Goal: Check status: Check status

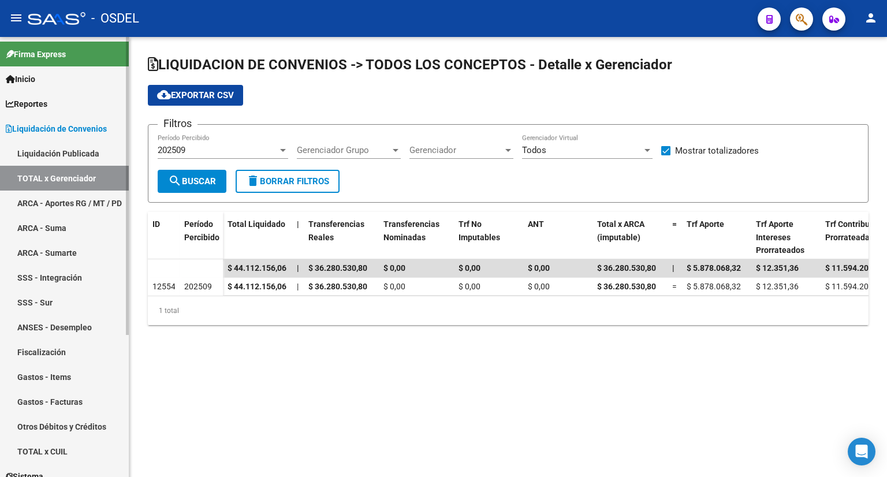
click at [68, 148] on link "Liquidación Publicada" at bounding box center [64, 153] width 129 height 25
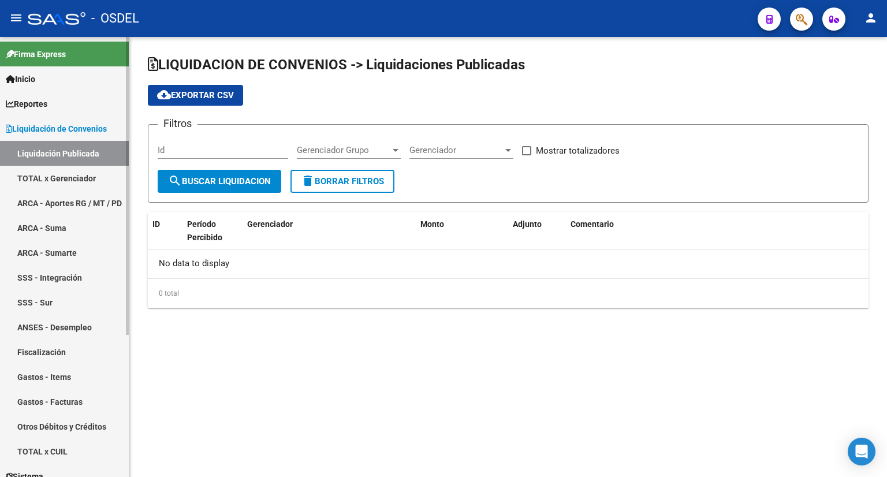
checkbox input "true"
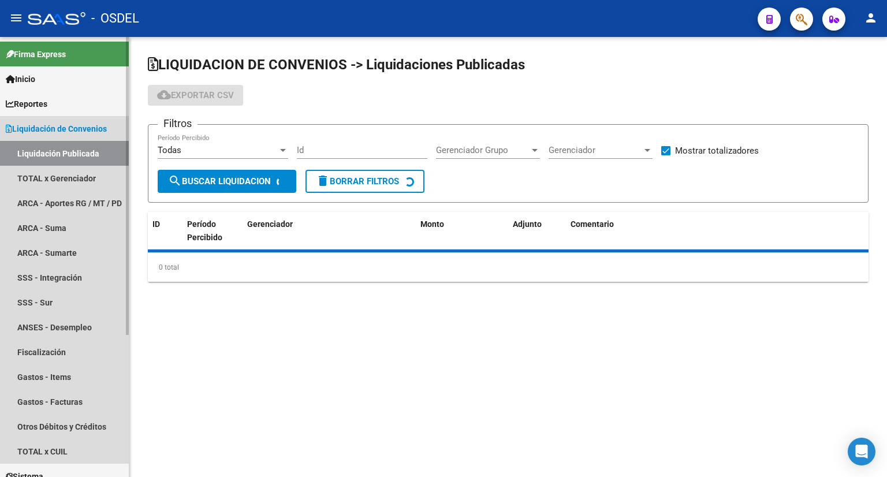
click at [77, 134] on span "Liquidación de Convenios" at bounding box center [56, 128] width 101 height 13
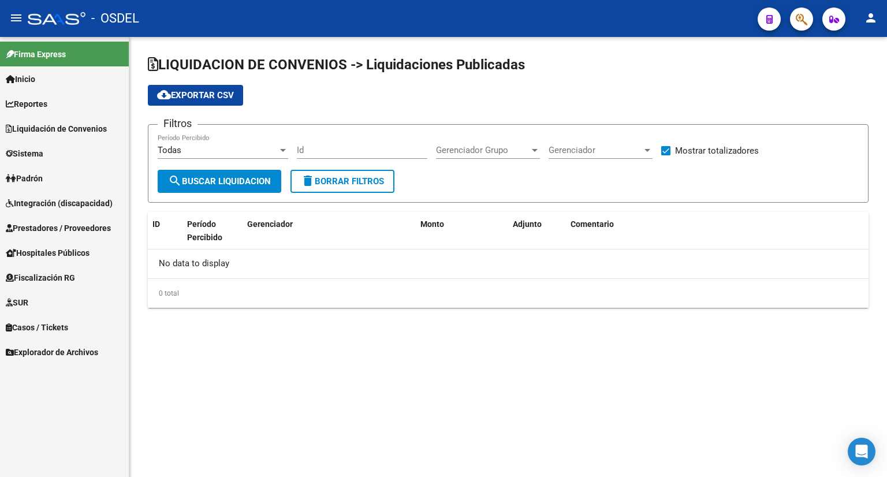
click at [66, 158] on link "Sistema" at bounding box center [64, 153] width 129 height 25
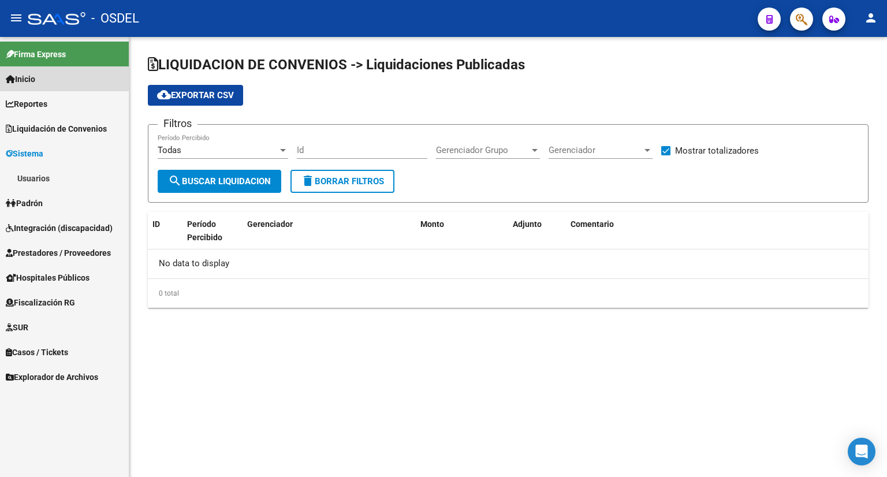
click at [51, 77] on link "Inicio" at bounding box center [64, 78] width 129 height 25
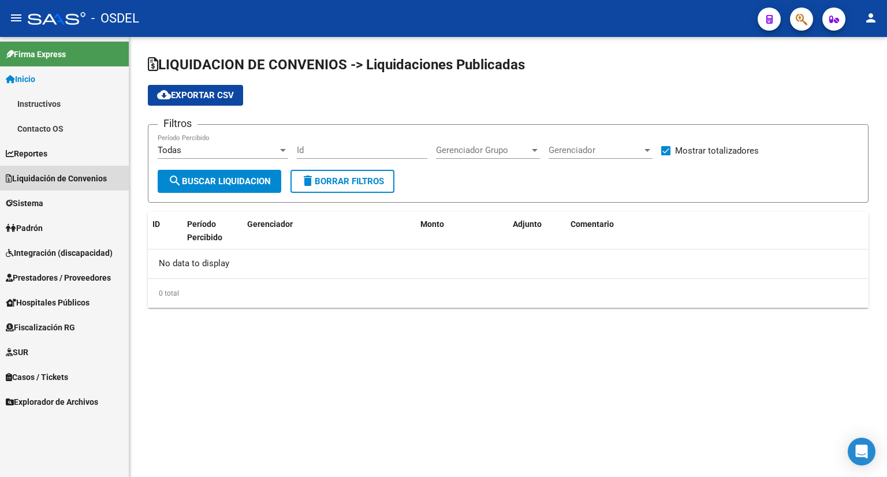
click at [63, 175] on span "Liquidación de Convenios" at bounding box center [56, 178] width 101 height 13
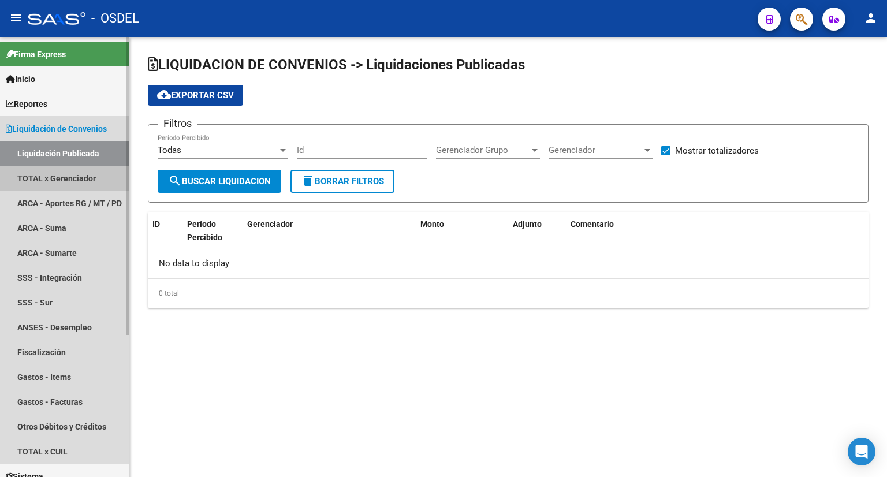
click at [59, 182] on link "TOTAL x Gerenciador" at bounding box center [64, 178] width 129 height 25
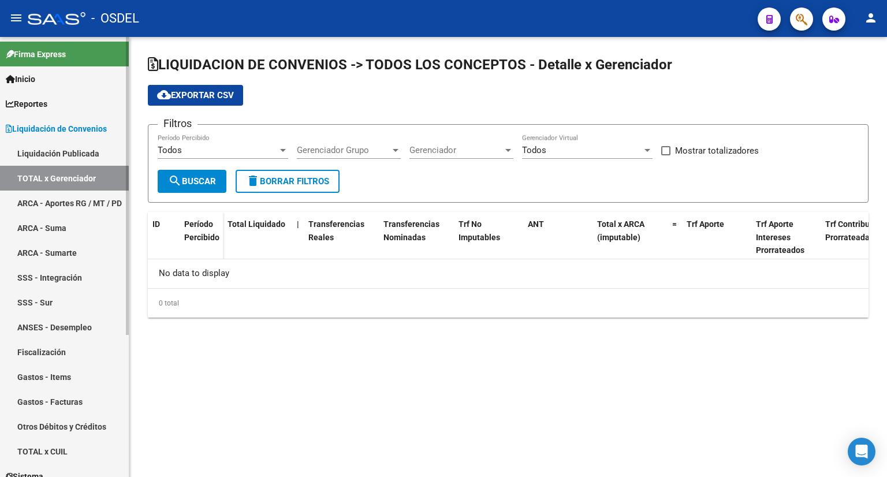
checkbox input "true"
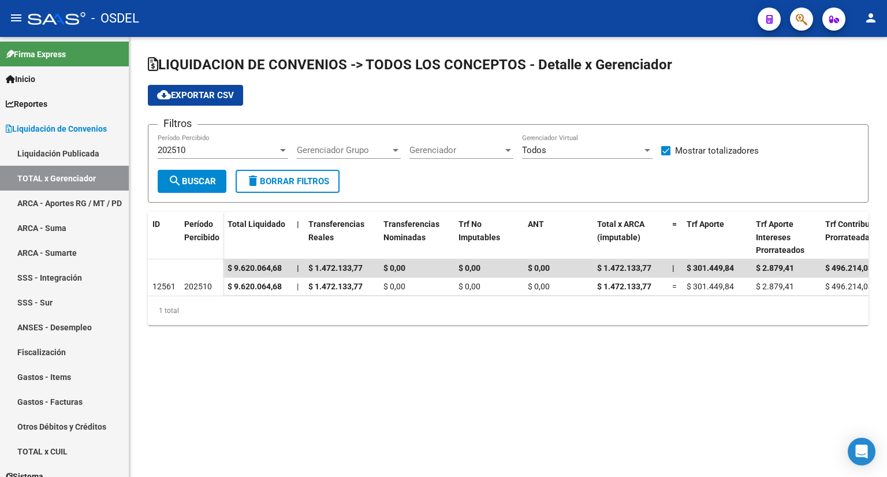
click at [175, 157] on div "202510 Período Percibido" at bounding box center [223, 146] width 130 height 25
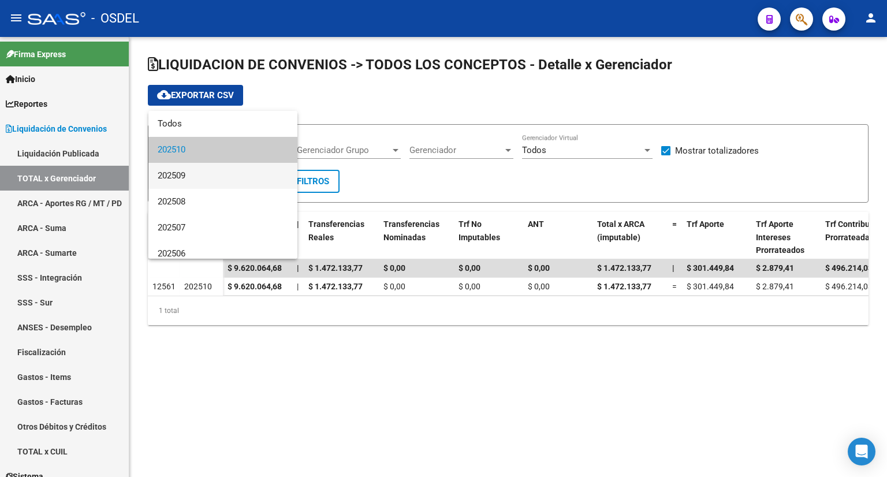
click at [175, 169] on span "202509" at bounding box center [223, 176] width 130 height 26
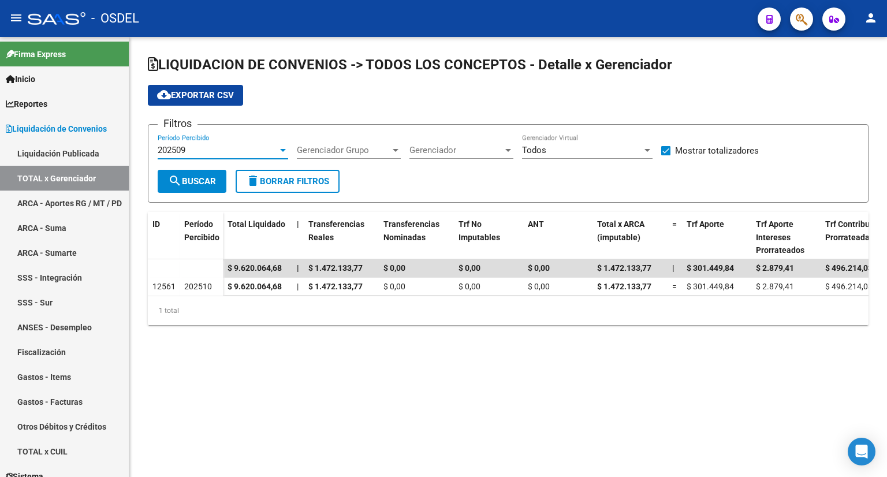
click at [175, 170] on button "search Buscar" at bounding box center [192, 181] width 69 height 23
